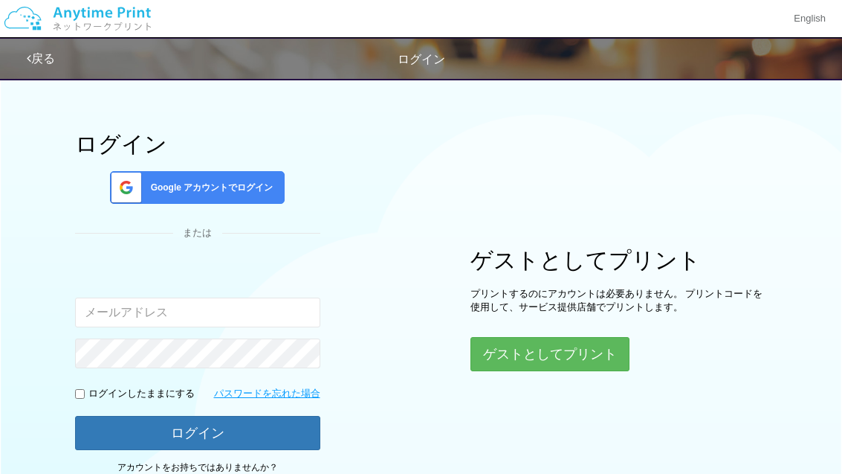
scroll to position [28, 0]
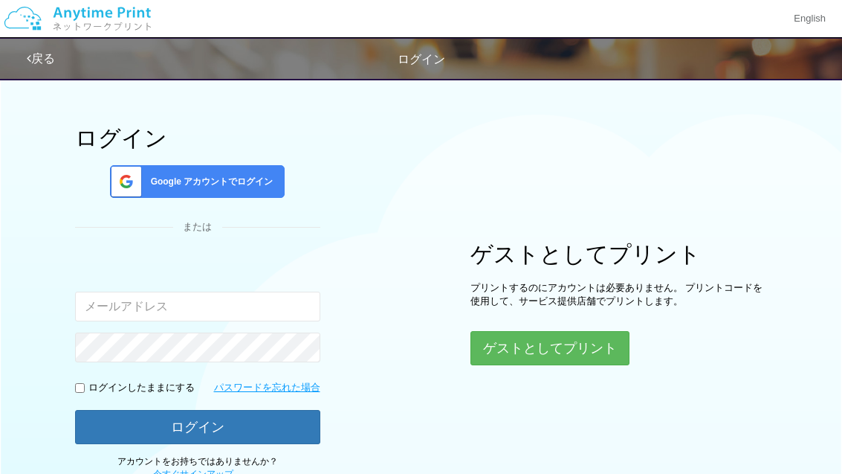
click at [236, 189] on div "Google アカウントでログイン" at bounding box center [197, 181] width 175 height 33
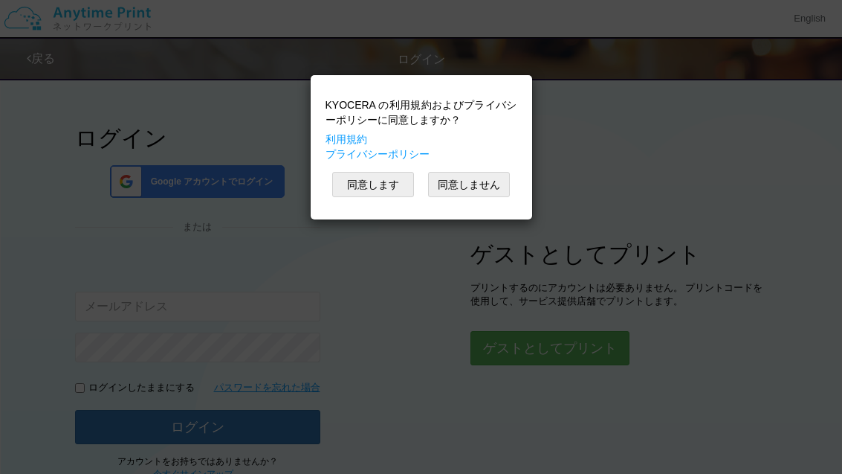
click at [382, 187] on button "同意します" at bounding box center [373, 184] width 82 height 25
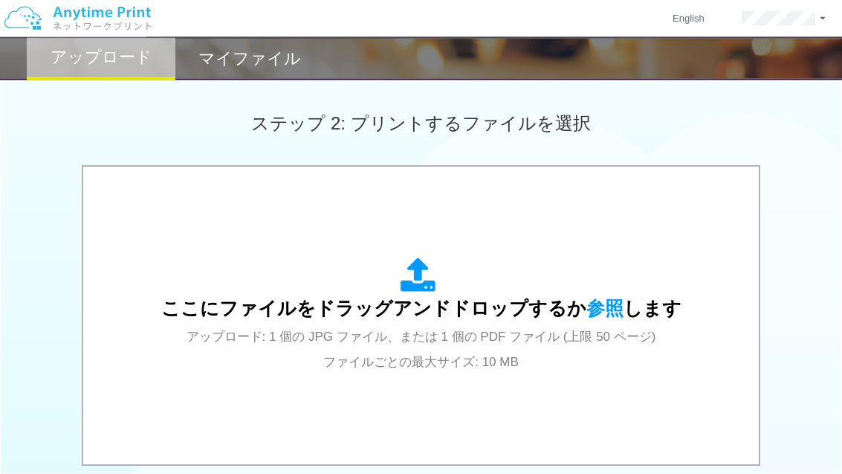
scroll to position [399, 0]
click at [465, 325] on div "ここにファイルをドラッグアンドドロップするか 参照 します アップロード: 1 個の JPG ファイル、または 1 個の PDF ファイル (上限 50 ペー…" at bounding box center [421, 315] width 520 height 116
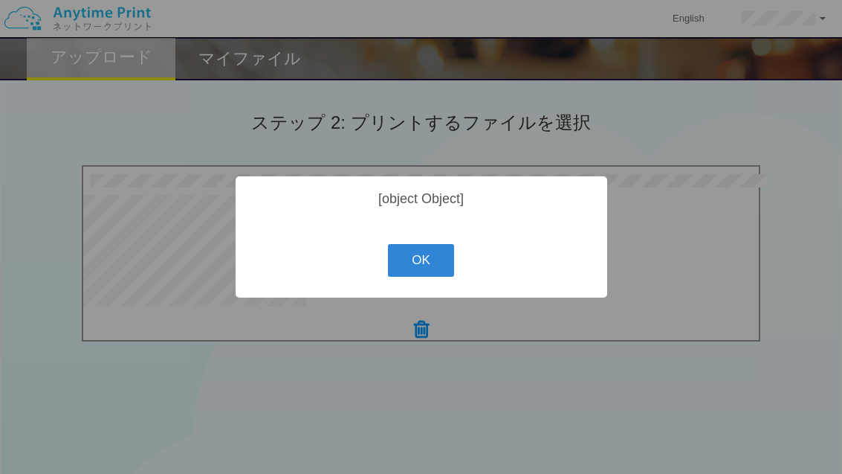
click at [442, 277] on button "OK" at bounding box center [421, 260] width 66 height 33
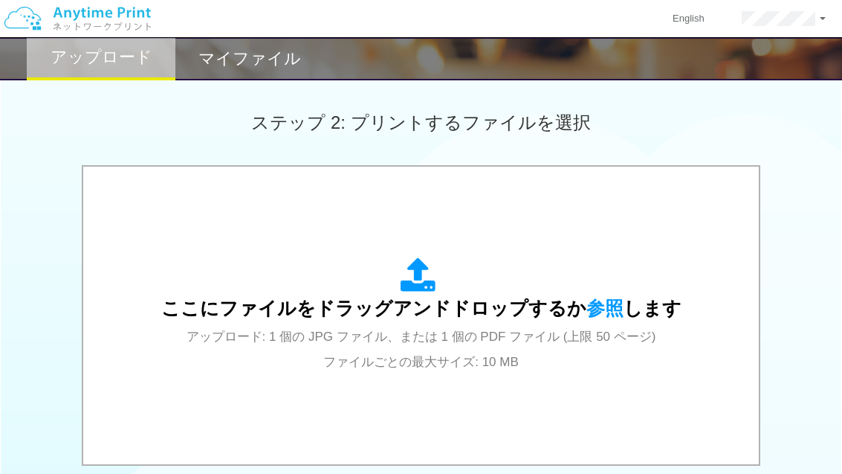
click at [430, 302] on span "ここにファイルをドラッグアンドドロップするか 参照 します" at bounding box center [421, 307] width 520 height 21
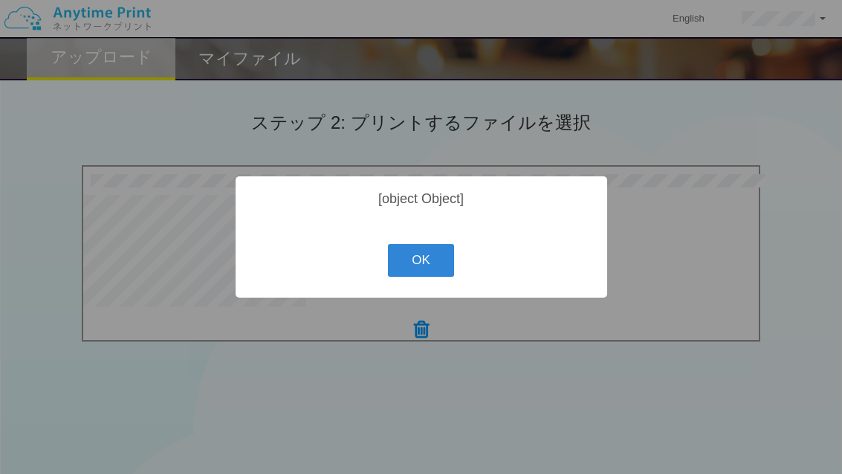
click at [433, 277] on button "OK" at bounding box center [421, 260] width 66 height 33
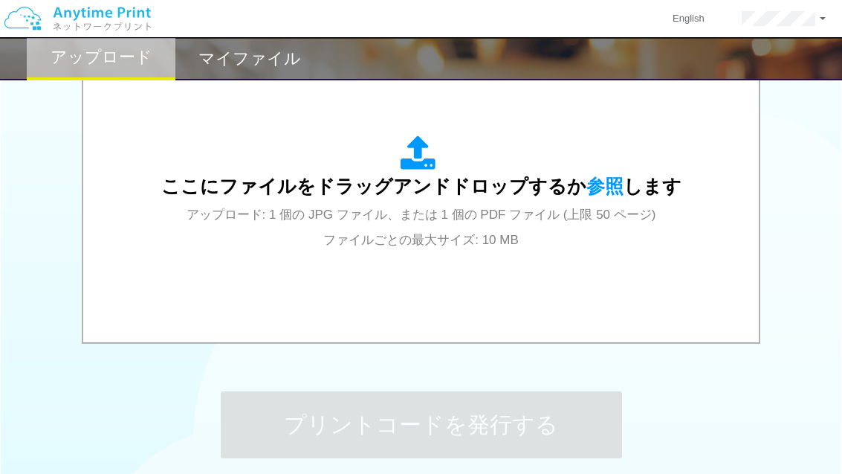
scroll to position [522, 0]
click at [522, 259] on div "ここにファイルをドラッグアンドドロップするか 参照 します アップロード: 1 個の JPG ファイル、または 1 個の PDF ファイル (上限 50 ペー…" at bounding box center [421, 193] width 646 height 268
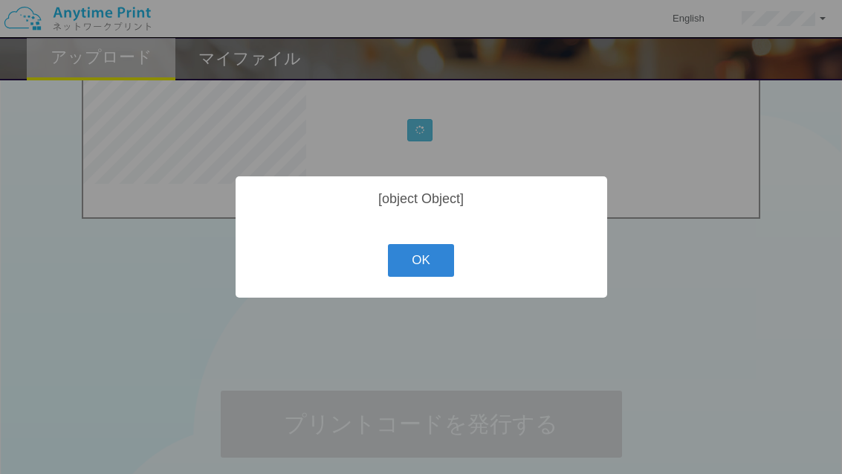
click at [428, 261] on button "OK" at bounding box center [421, 260] width 66 height 33
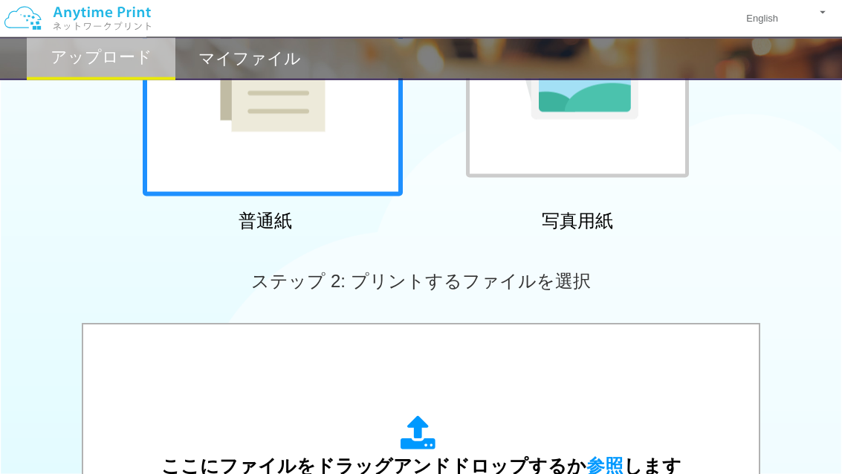
scroll to position [242, 0]
click at [512, 390] on div "ここにファイルをドラッグアンドドロップするか 参照 します アップロード: 1 個の JPG ファイル、または 1 個の PDF ファイル (上限 50 ペー…" at bounding box center [421, 473] width 646 height 268
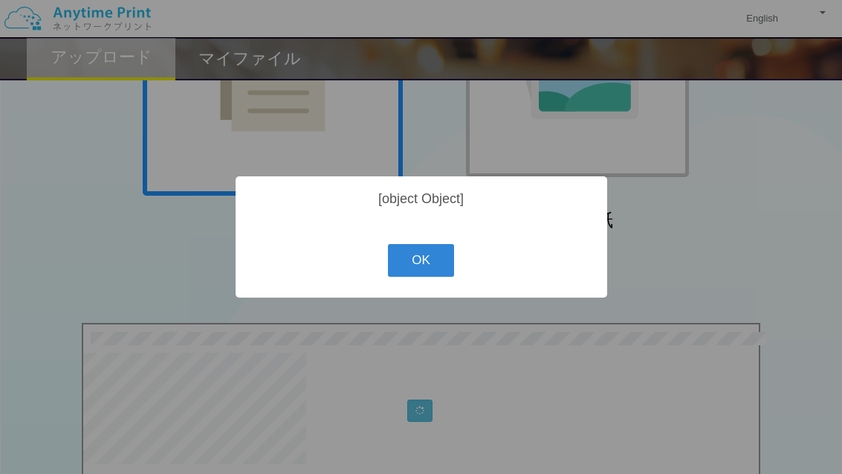
click at [436, 277] on button "OK" at bounding box center [421, 260] width 66 height 33
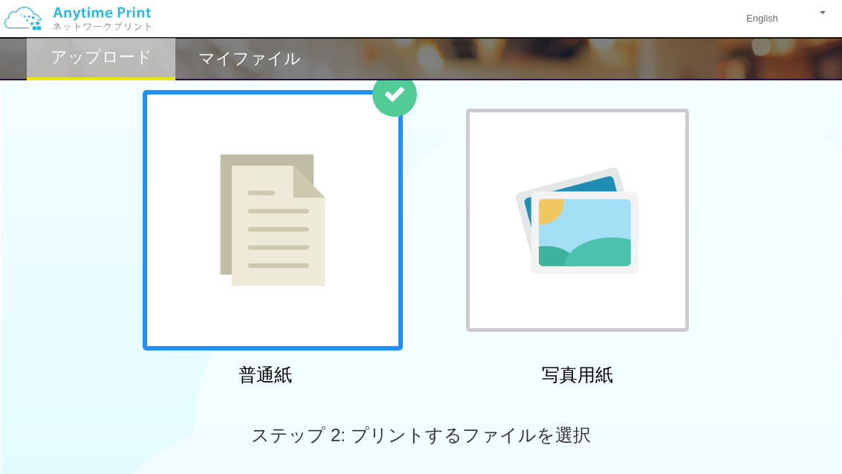
scroll to position [0, 0]
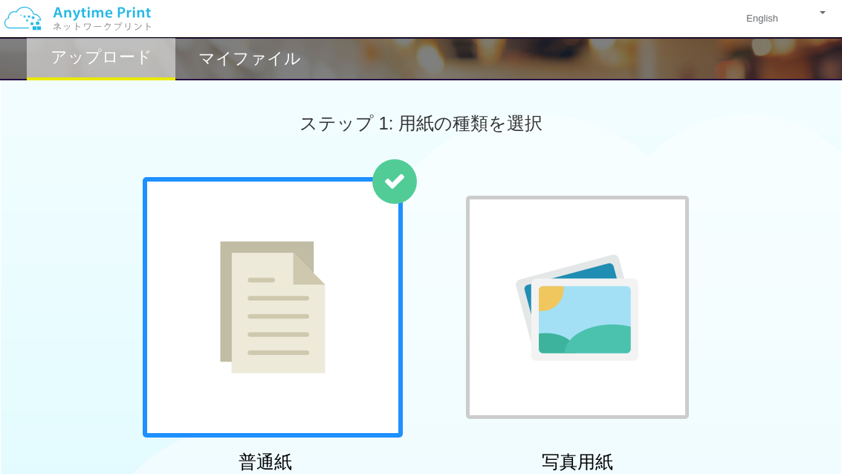
click at [257, 61] on h2 "マイファイル" at bounding box center [250, 59] width 103 height 18
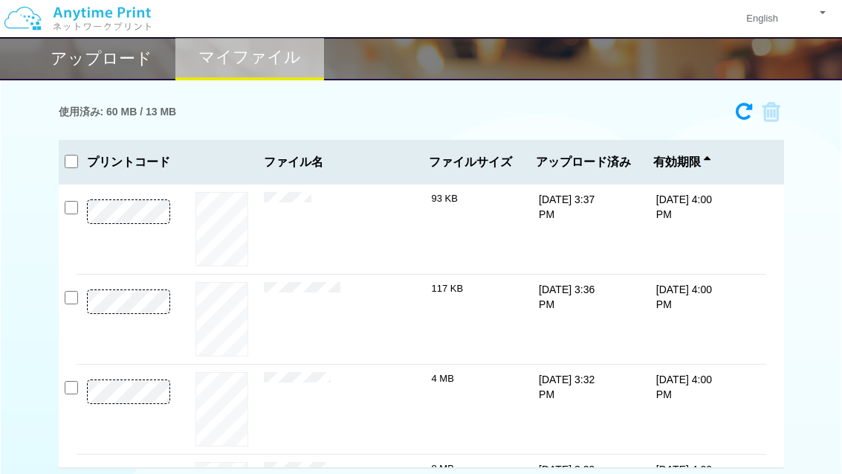
click at [744, 111] on icon at bounding box center [744, 111] width 16 height 19
click at [778, 117] on icon at bounding box center [766, 112] width 28 height 22
click at [77, 208] on input "checkbox" at bounding box center [71, 207] width 13 height 13
checkbox input "true"
click at [76, 162] on input "checkbox" at bounding box center [71, 161] width 13 height 13
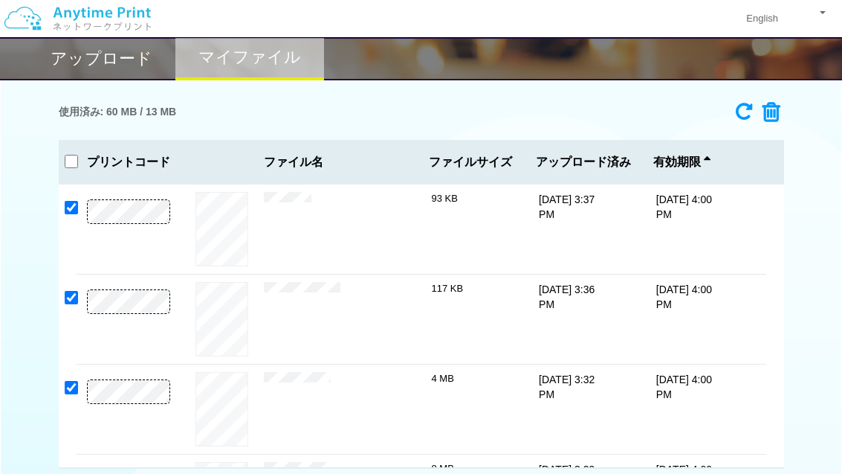
checkbox input "true"
click at [773, 109] on icon at bounding box center [766, 112] width 28 height 22
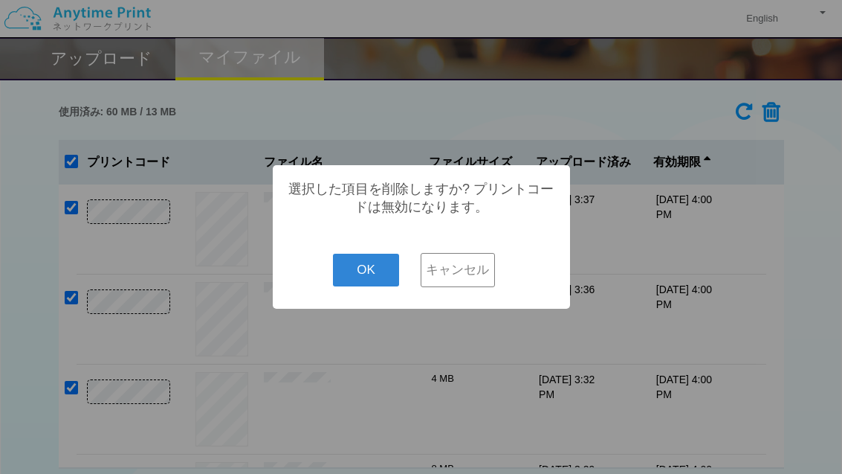
click at [372, 281] on button "OK" at bounding box center [366, 270] width 66 height 33
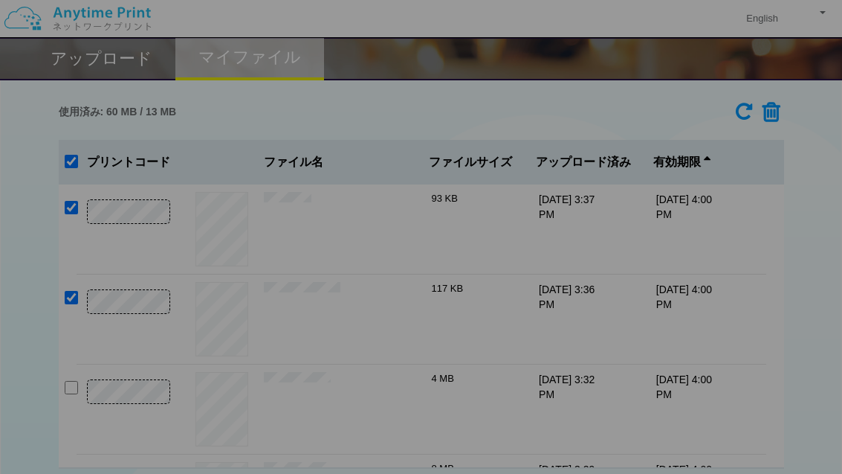
checkbox input "false"
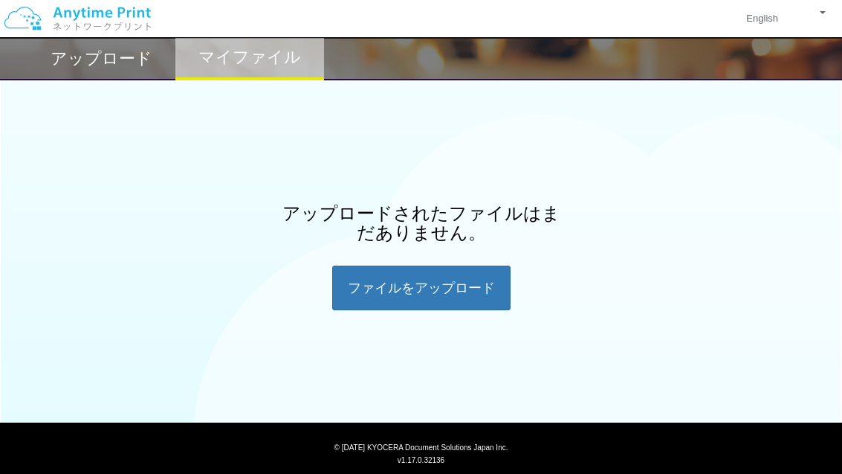
click at [406, 294] on div "ファイルを​​アップロード" at bounding box center [421, 287] width 178 height 45
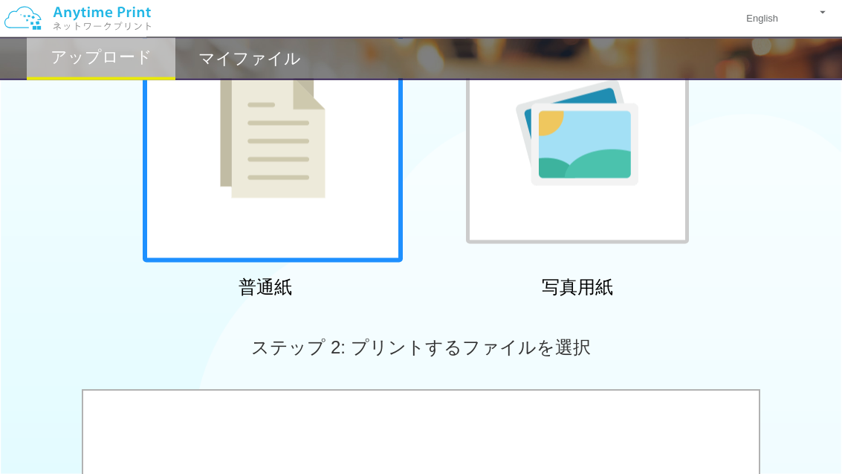
scroll to position [181, 0]
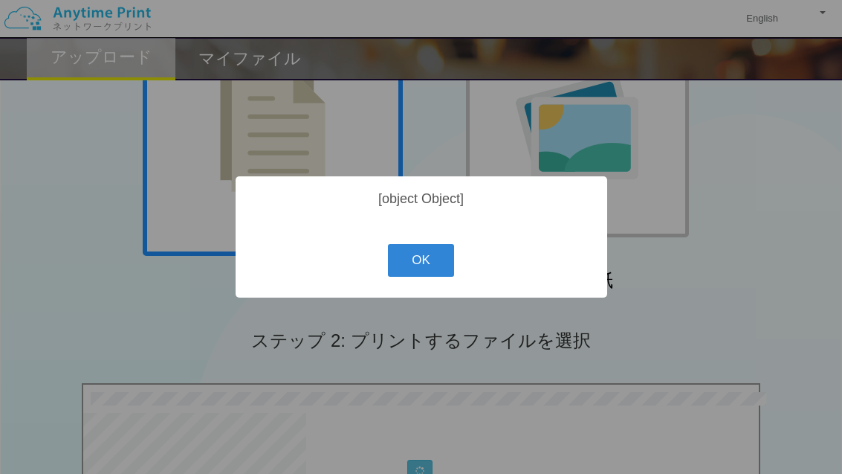
click at [409, 277] on button "OK" at bounding box center [421, 260] width 66 height 33
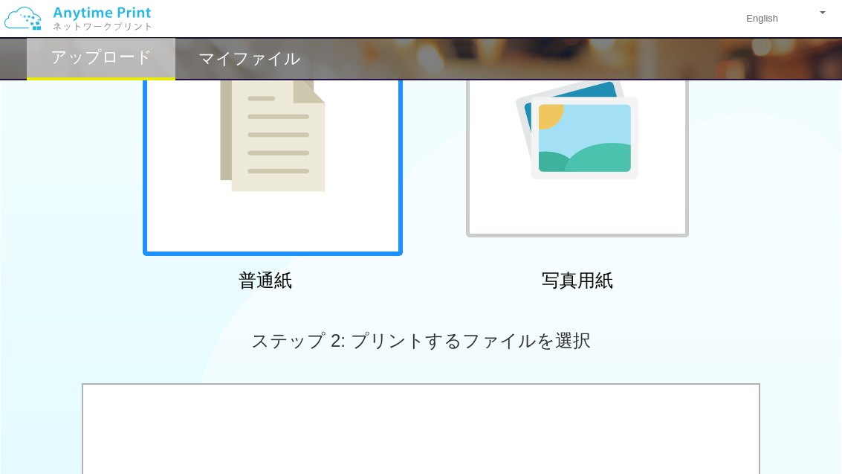
click at [268, 54] on h2 "マイファイル" at bounding box center [250, 59] width 103 height 18
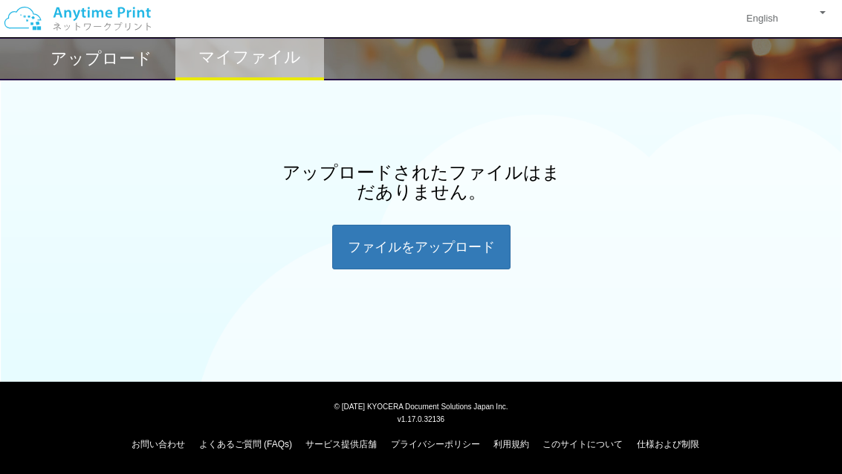
scroll to position [44, 0]
click at [129, 62] on h2 "アップロード" at bounding box center [102, 59] width 102 height 18
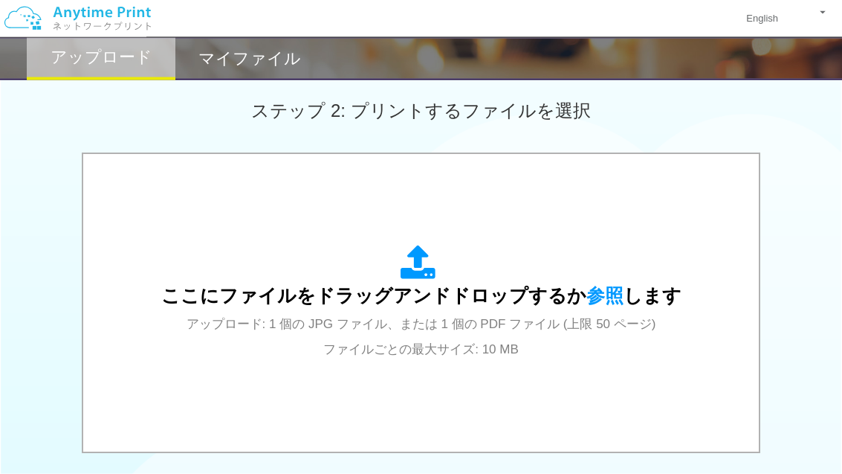
scroll to position [412, 0]
click at [478, 303] on span "ここにファイルをドラッグアンドドロップするか 参照 します" at bounding box center [421, 295] width 520 height 21
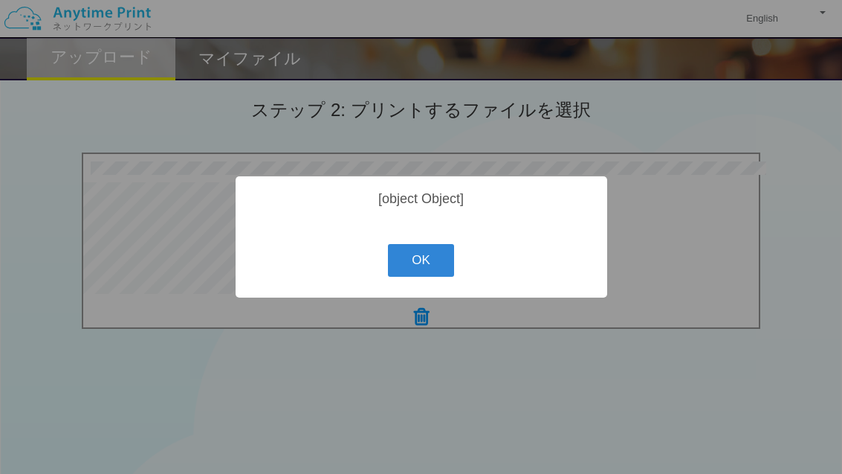
click at [435, 277] on button "OK" at bounding box center [421, 260] width 66 height 33
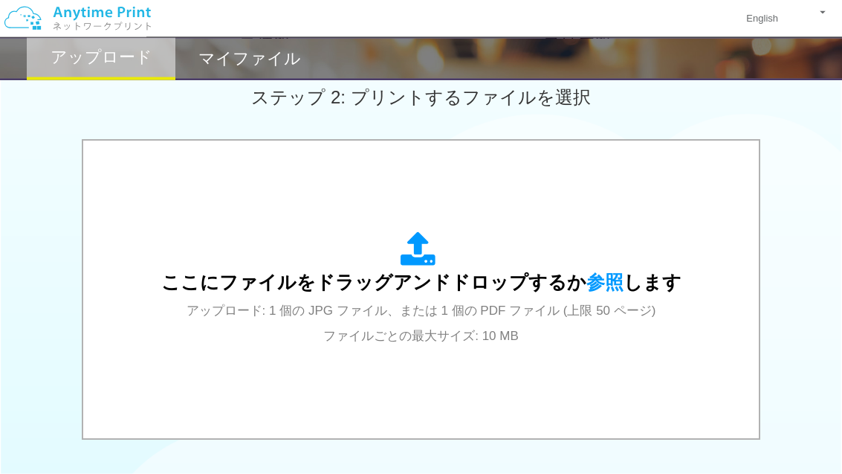
scroll to position [425, 0]
